Goal: Information Seeking & Learning: Learn about a topic

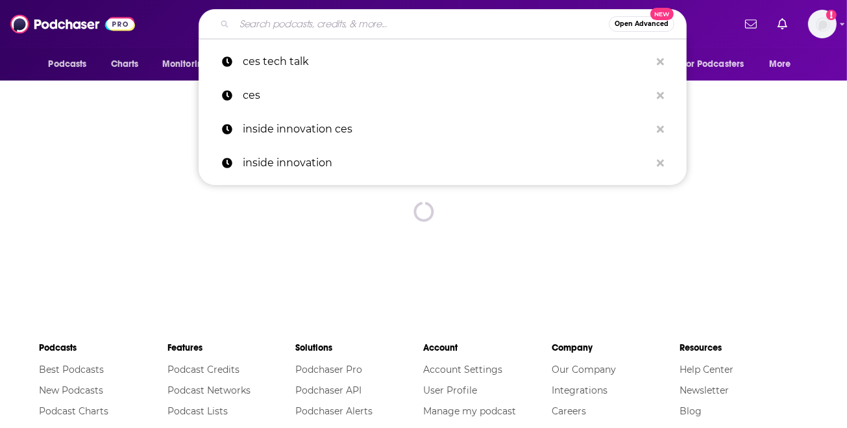
click at [254, 29] on input "Search podcasts, credits, & more..." at bounding box center [421, 24] width 374 height 21
type input "v"
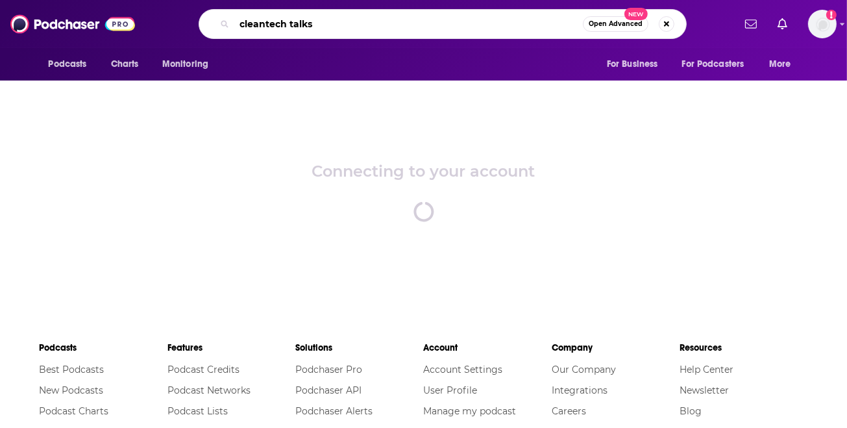
type input "cleantech talks"
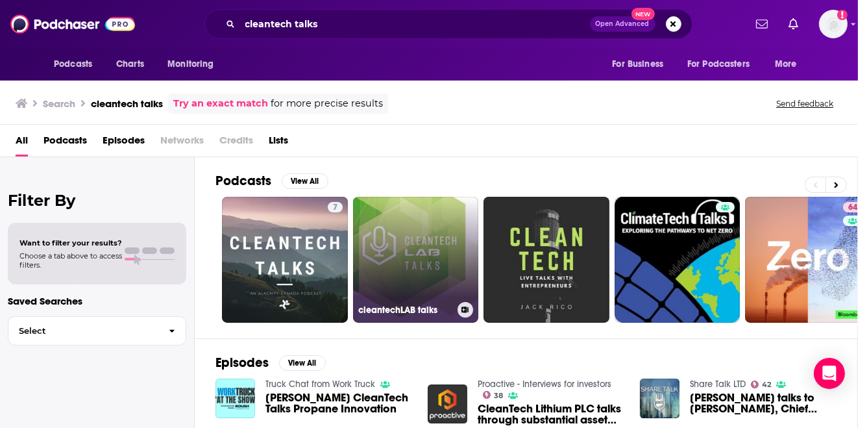
click at [398, 235] on link "cleantechLAB talks" at bounding box center [416, 260] width 126 height 126
